Goal: Entertainment & Leisure: Consume media (video, audio)

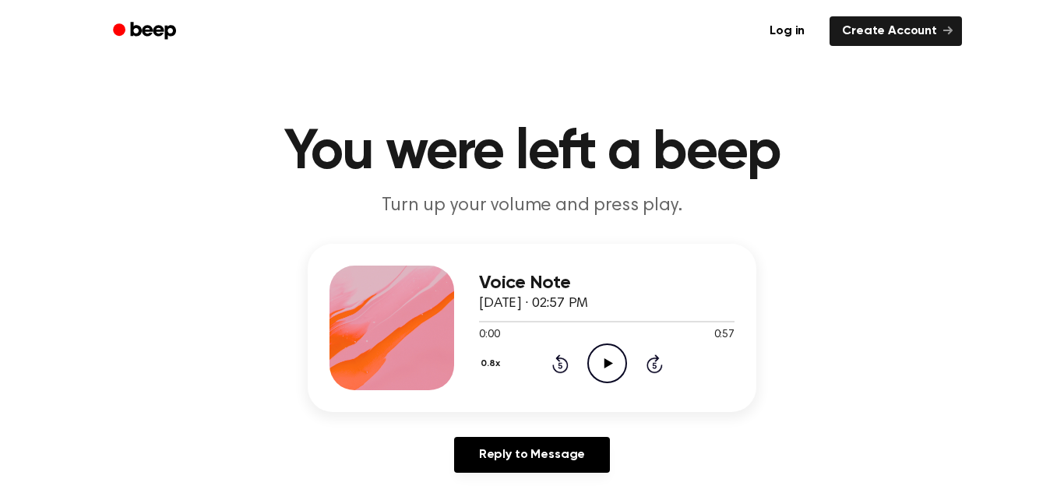
click at [606, 365] on icon at bounding box center [608, 363] width 9 height 10
click at [608, 364] on icon at bounding box center [608, 363] width 9 height 10
click at [608, 364] on icon "Pause Audio" at bounding box center [607, 363] width 40 height 40
click at [604, 364] on icon at bounding box center [608, 363] width 9 height 10
